Goal: Check status: Check status

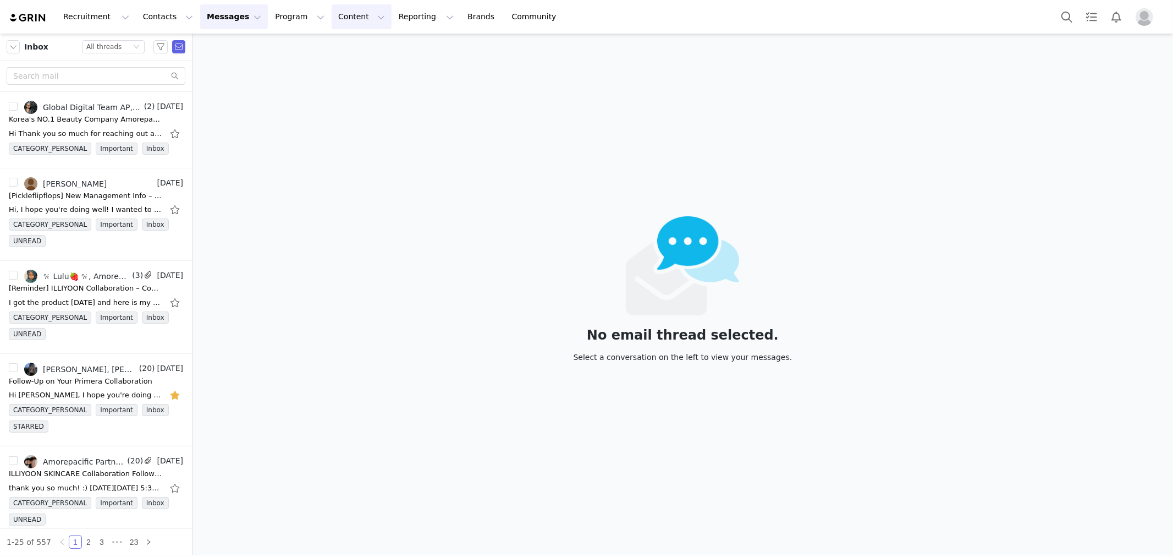
click at [332, 13] on button "Content Content" at bounding box center [362, 16] width 60 height 25
click at [332, 12] on button "Content Content" at bounding box center [362, 16] width 60 height 25
click at [288, 12] on button "Program Program" at bounding box center [299, 16] width 63 height 25
click at [278, 89] on p "Payments" at bounding box center [275, 90] width 38 height 12
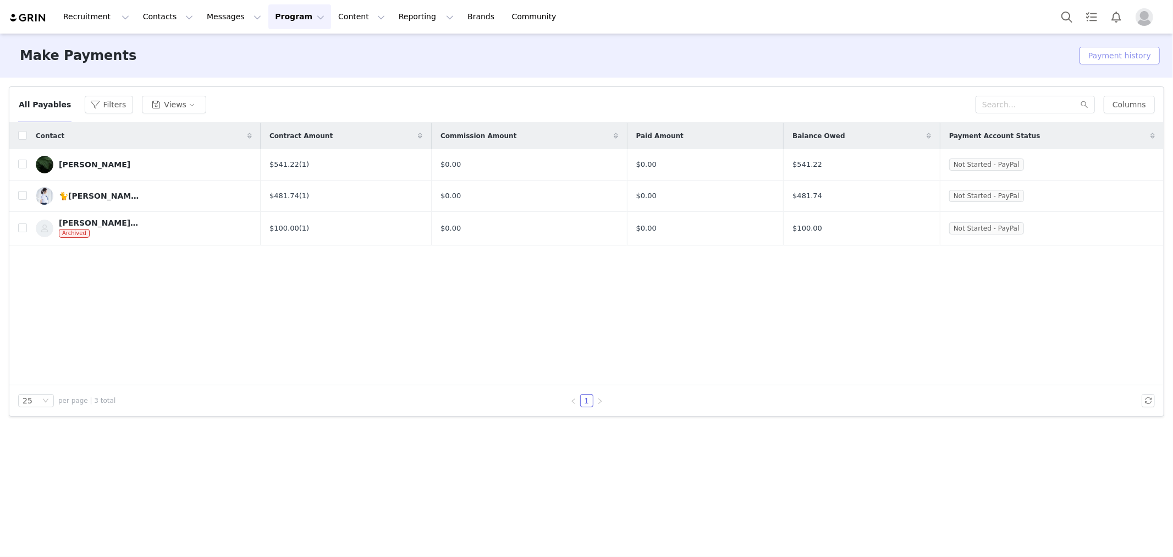
click at [1131, 61] on button "Payment history" at bounding box center [1120, 56] width 80 height 18
